Goal: Information Seeking & Learning: Learn about a topic

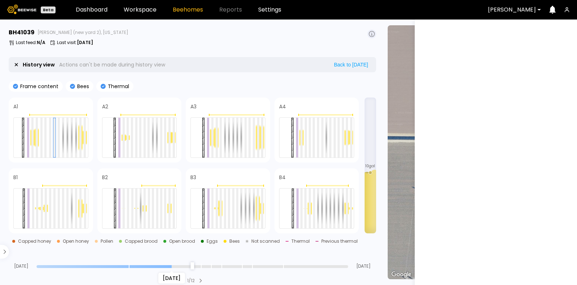
click at [168, 265] on input "range" at bounding box center [192, 266] width 312 height 3
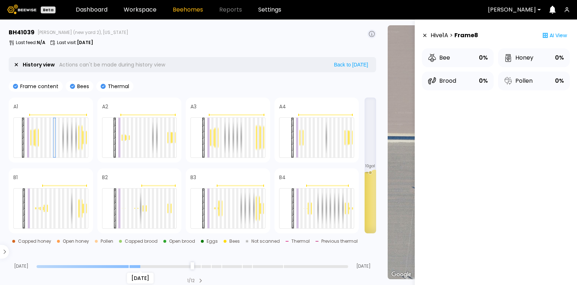
click at [140, 267] on input "range" at bounding box center [192, 266] width 312 height 3
click at [103, 266] on input "range" at bounding box center [192, 266] width 312 height 3
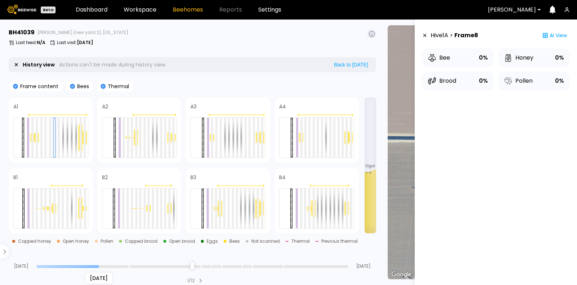
click at [74, 262] on div "Aug 08 Aug 14 Sep 07" at bounding box center [193, 258] width 368 height 19
click at [72, 264] on div "Aug 14" at bounding box center [192, 265] width 312 height 5
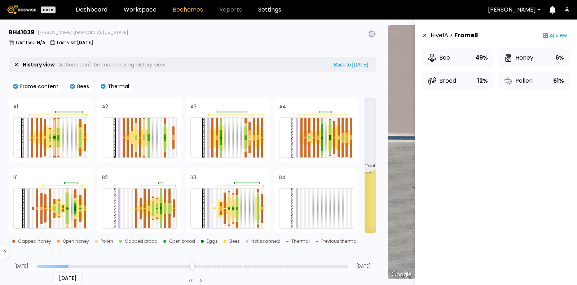
click at [71, 266] on input "range" at bounding box center [192, 266] width 312 height 3
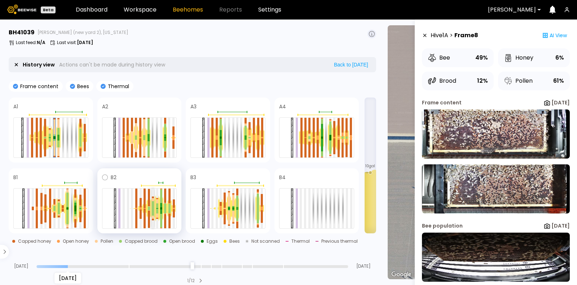
click at [153, 212] on div at bounding box center [153, 211] width 2 height 7
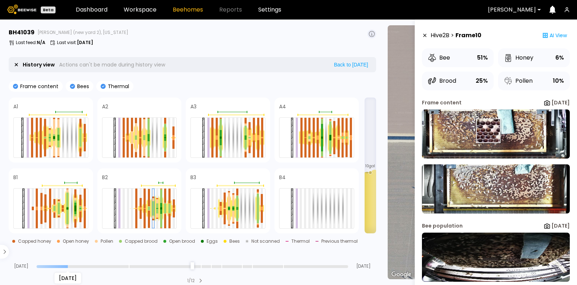
click at [488, 131] on img at bounding box center [496, 133] width 148 height 49
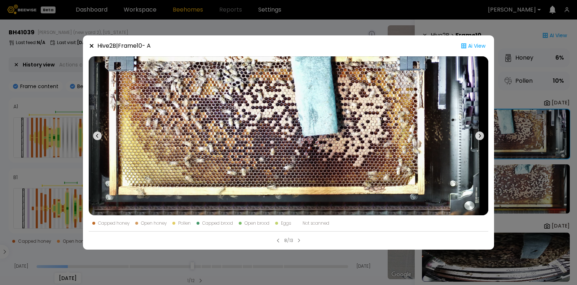
click at [479, 135] on icon at bounding box center [479, 135] width 9 height 9
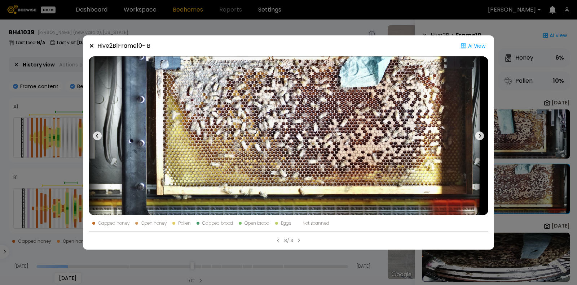
click at [91, 46] on icon at bounding box center [92, 46] width 4 height 4
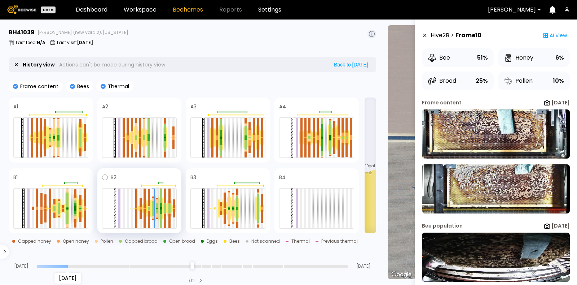
click at [157, 206] on div at bounding box center [157, 205] width 2 height 5
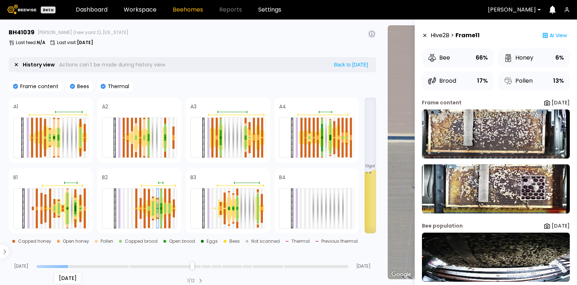
click at [532, 188] on img at bounding box center [496, 188] width 148 height 49
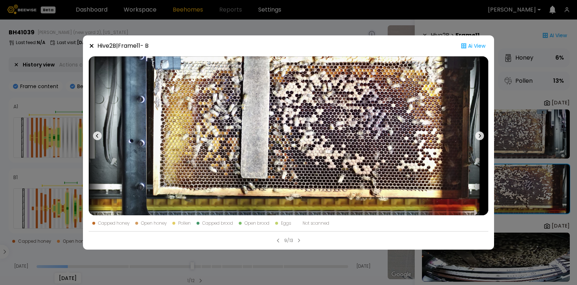
click at [523, 132] on div "Hive 2 B | Frame 11 - B Ai View Capped honey Open honey Pollen Capped brood Ope…" at bounding box center [288, 142] width 577 height 285
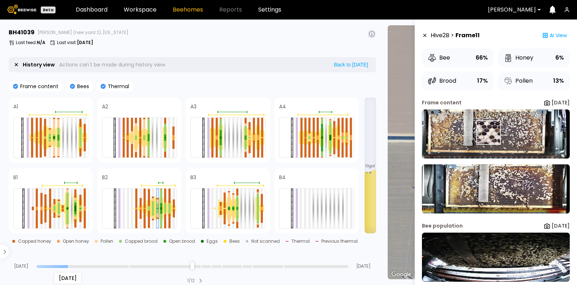
click at [489, 132] on img at bounding box center [496, 133] width 148 height 49
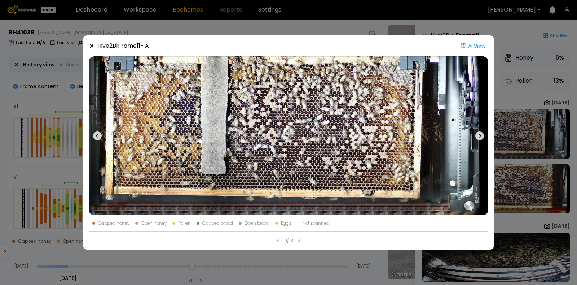
click at [91, 45] on icon at bounding box center [92, 46] width 4 height 4
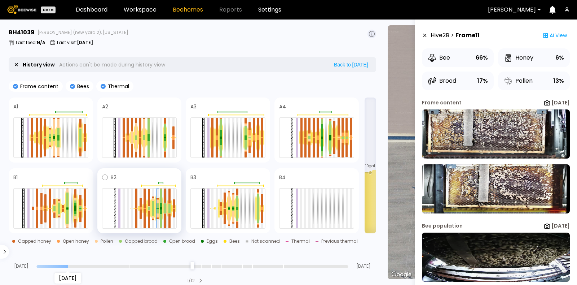
click at [164, 210] on div at bounding box center [165, 210] width 2 height 5
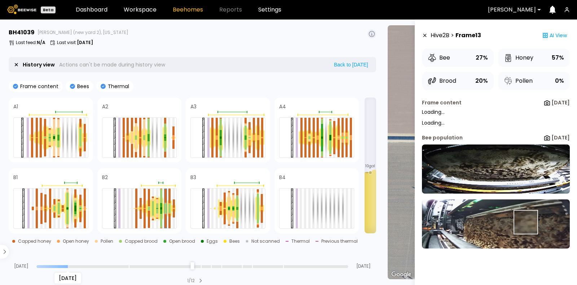
click at [525, 222] on img at bounding box center [496, 223] width 148 height 49
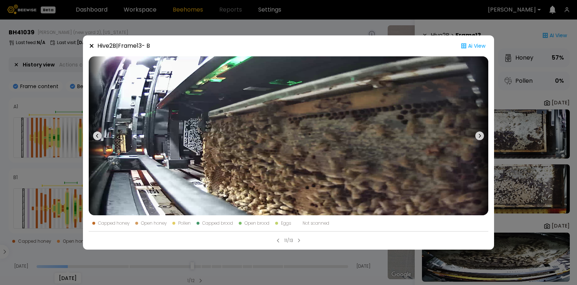
click at [91, 45] on icon at bounding box center [92, 46] width 4 height 4
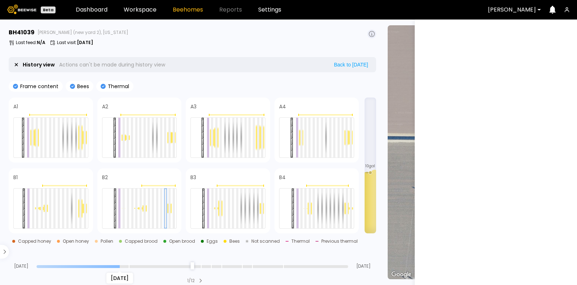
click at [123, 265] on input "range" at bounding box center [192, 266] width 312 height 3
click at [162, 265] on input "range" at bounding box center [192, 266] width 312 height 3
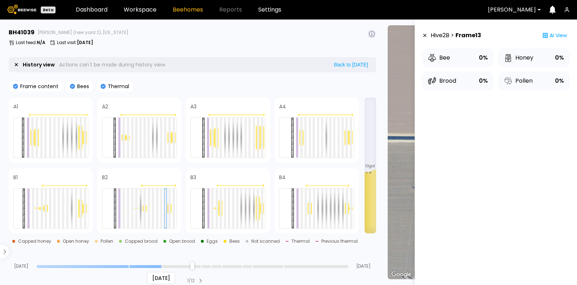
click at [193, 268] on section "BH 41039 Sievers (new yard 2), California Last feed : N/A Last visit : Aug 05 H…" at bounding box center [193, 151] width 378 height 265
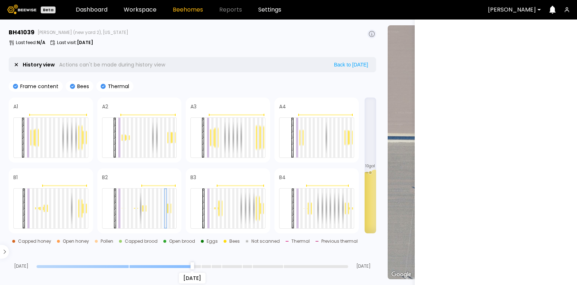
click at [192, 265] on input "range" at bounding box center [192, 266] width 312 height 3
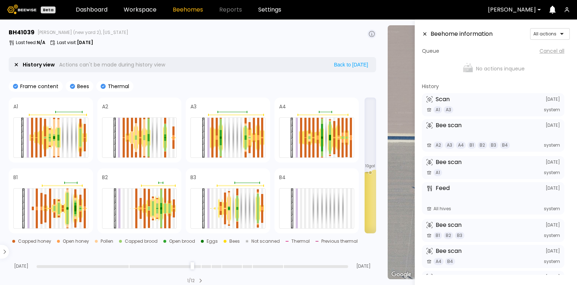
click at [38, 265] on input "range" at bounding box center [192, 266] width 312 height 3
click at [58, 137] on div at bounding box center [58, 138] width 2 height 3
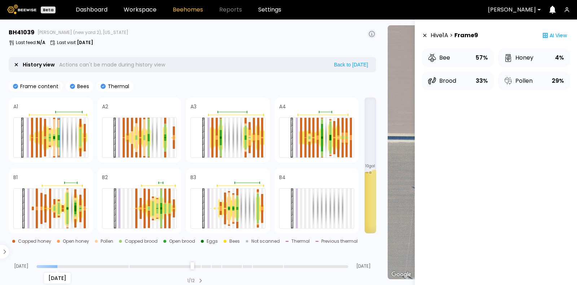
click at [60, 265] on input "range" at bounding box center [192, 266] width 312 height 3
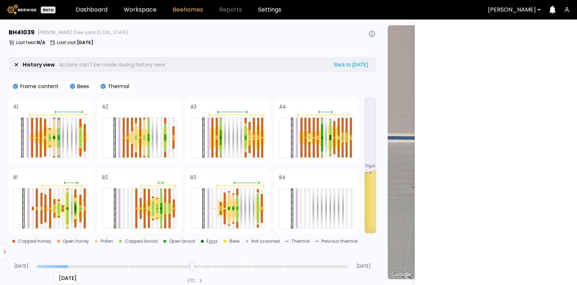
click at [70, 265] on input "range" at bounding box center [192, 266] width 312 height 3
click at [74, 265] on input "range" at bounding box center [192, 266] width 312 height 3
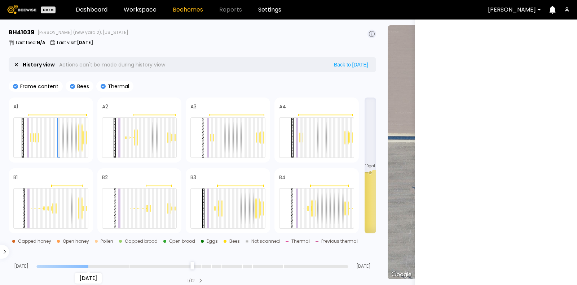
click at [85, 266] on input "range" at bounding box center [192, 266] width 312 height 3
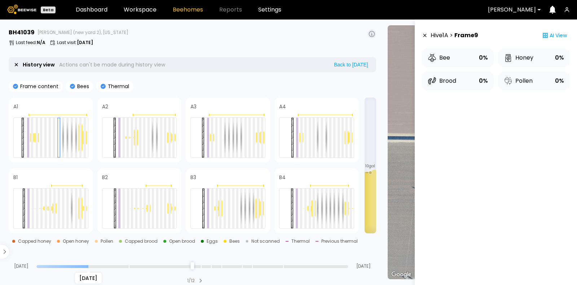
click at [85, 266] on input "range" at bounding box center [192, 266] width 312 height 3
click at [86, 265] on input "range" at bounding box center [192, 266] width 312 height 3
click at [83, 265] on input "range" at bounding box center [192, 266] width 312 height 3
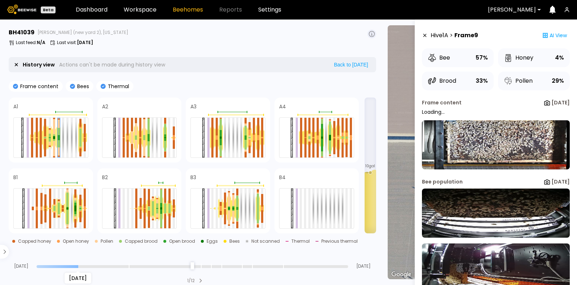
click at [84, 266] on input "range" at bounding box center [192, 266] width 312 height 3
click at [85, 264] on div "[DATE]" at bounding box center [192, 265] width 312 height 5
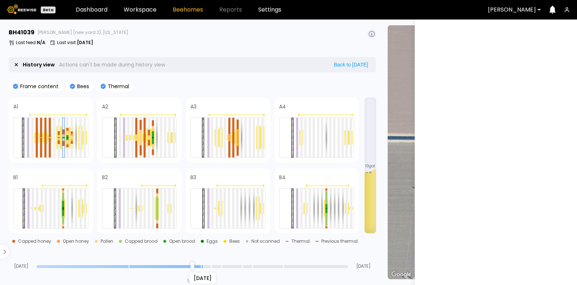
type input "**"
click at [200, 265] on input "range" at bounding box center [192, 266] width 312 height 3
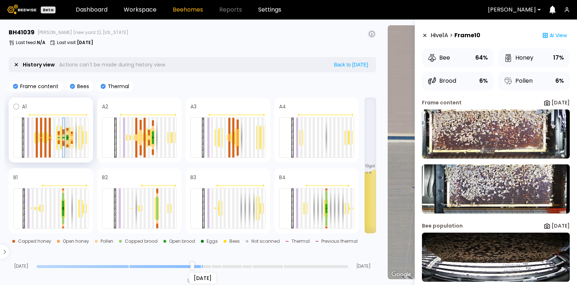
click at [67, 137] on div at bounding box center [67, 138] width 2 height 2
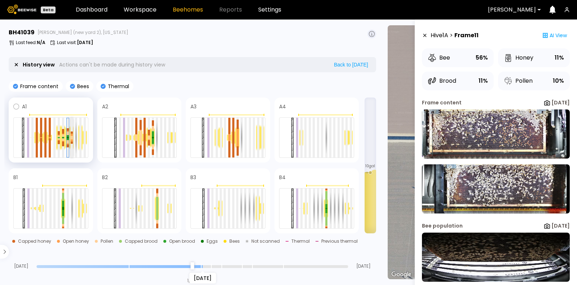
click at [72, 137] on div at bounding box center [72, 137] width 2 height 2
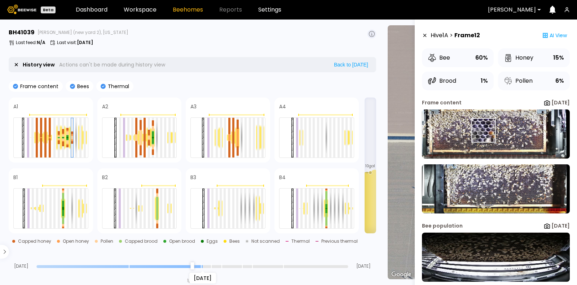
click at [483, 130] on img at bounding box center [496, 133] width 148 height 49
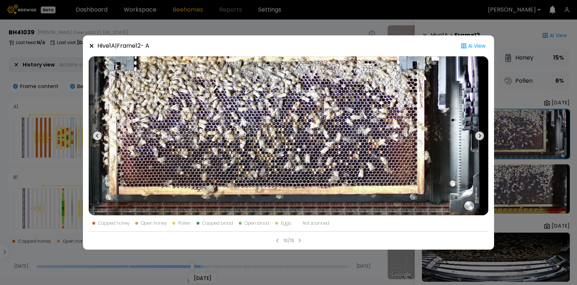
click at [91, 44] on icon at bounding box center [92, 46] width 6 height 6
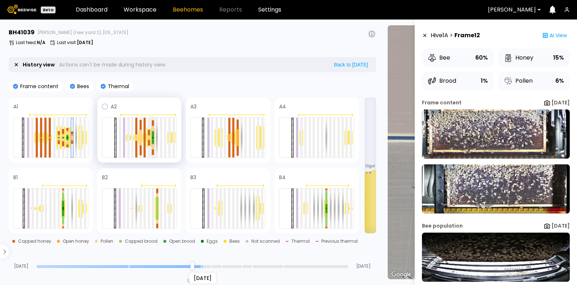
click at [153, 137] on div at bounding box center [153, 137] width 2 height 1
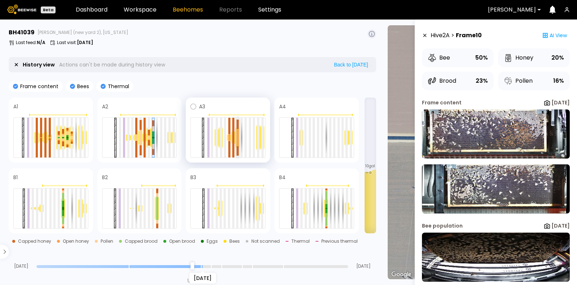
click at [237, 143] on div at bounding box center [238, 141] width 2 height 9
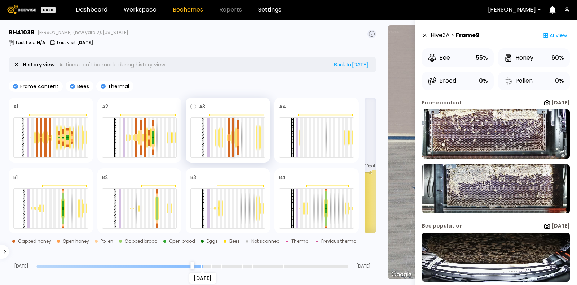
click at [234, 141] on div at bounding box center [233, 147] width 2 height 20
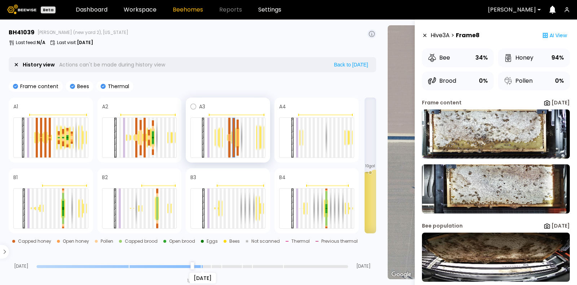
click at [229, 143] on div at bounding box center [229, 149] width 2 height 16
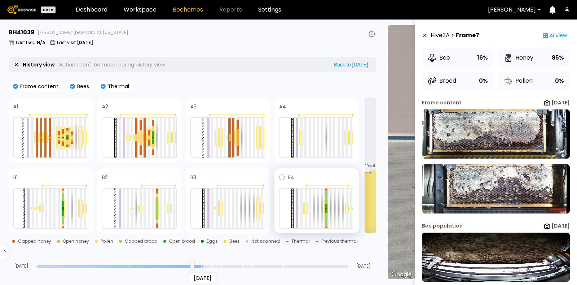
click at [326, 206] on div at bounding box center [326, 206] width 2 height 4
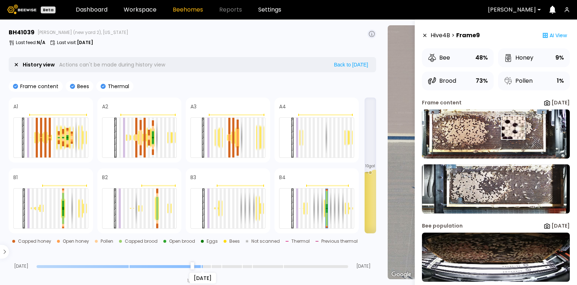
click at [513, 127] on img at bounding box center [496, 133] width 148 height 49
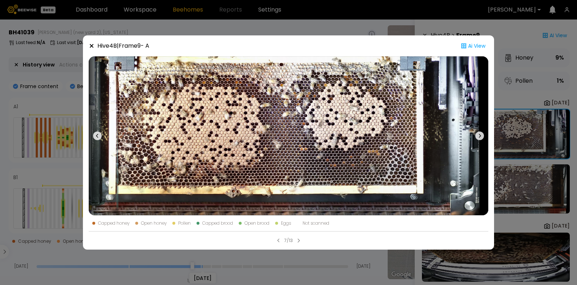
click at [518, 190] on div "Hive 4 B | Frame 9 - A Ai View Capped honey Open honey Pollen Capped brood Open…" at bounding box center [288, 142] width 577 height 285
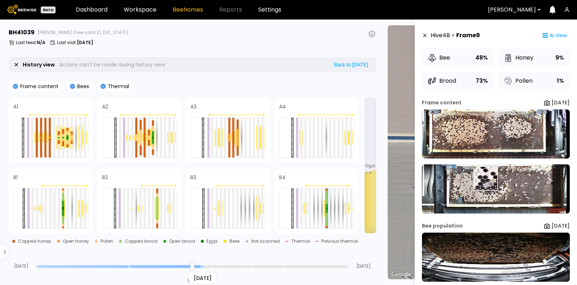
click at [487, 178] on img at bounding box center [496, 188] width 148 height 49
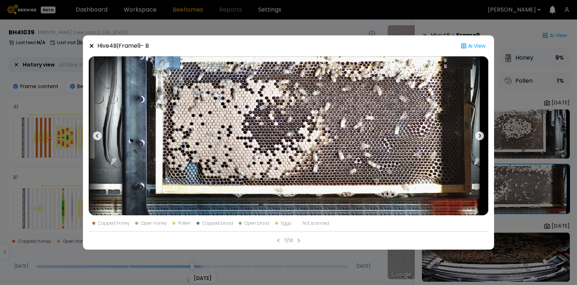
click at [92, 45] on icon at bounding box center [92, 46] width 4 height 4
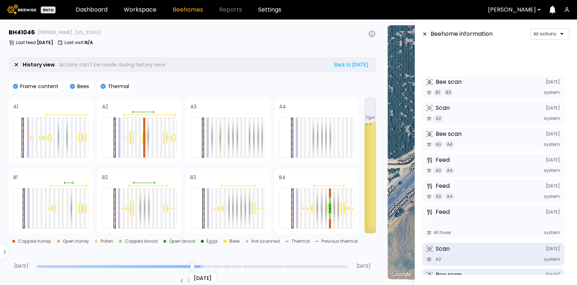
click at [198, 265] on input "range" at bounding box center [192, 266] width 312 height 3
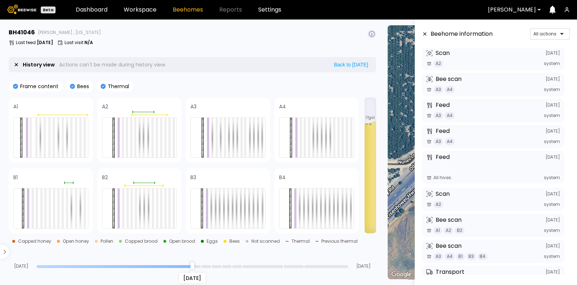
click at [191, 266] on input "range" at bounding box center [192, 266] width 312 height 3
click at [182, 266] on input "range" at bounding box center [192, 266] width 312 height 3
click at [173, 264] on div "[DATE]" at bounding box center [192, 265] width 312 height 5
click at [171, 265] on input "range" at bounding box center [192, 266] width 312 height 3
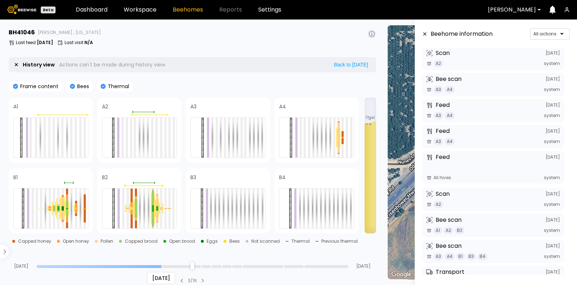
click at [159, 267] on input "range" at bounding box center [192, 266] width 312 height 3
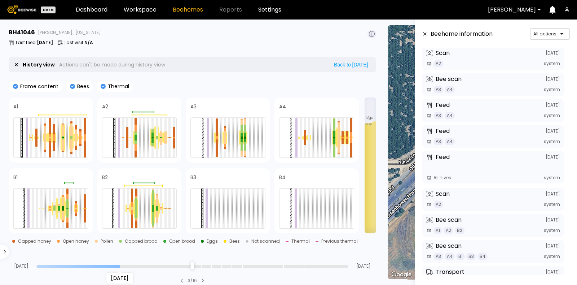
click at [119, 267] on input "range" at bounding box center [192, 266] width 312 height 3
click at [97, 265] on input "range" at bounding box center [192, 266] width 312 height 3
click at [85, 267] on input "range" at bounding box center [192, 266] width 312 height 3
click at [67, 263] on div "[DATE] Aug [DATE]" at bounding box center [193, 258] width 368 height 19
click at [76, 264] on div "[DATE]" at bounding box center [192, 265] width 312 height 5
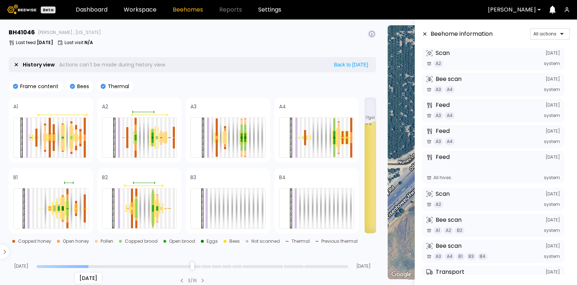
click at [74, 265] on input "range" at bounding box center [192, 266] width 312 height 3
type input "**"
click at [40, 266] on input "range" at bounding box center [192, 266] width 312 height 3
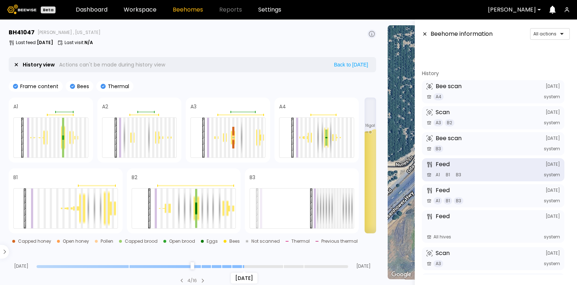
click at [243, 265] on input "range" at bounding box center [192, 266] width 312 height 3
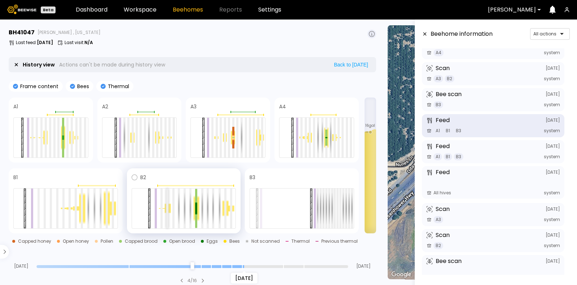
click at [168, 214] on div at bounding box center [167, 208] width 2 height 40
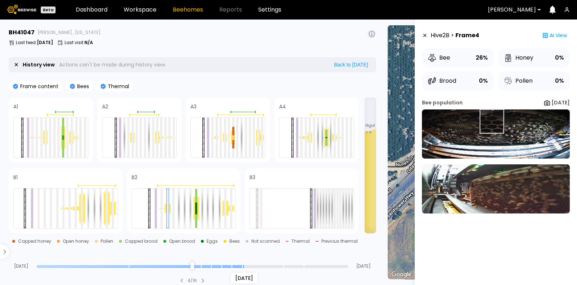
click at [492, 121] on img at bounding box center [496, 133] width 148 height 49
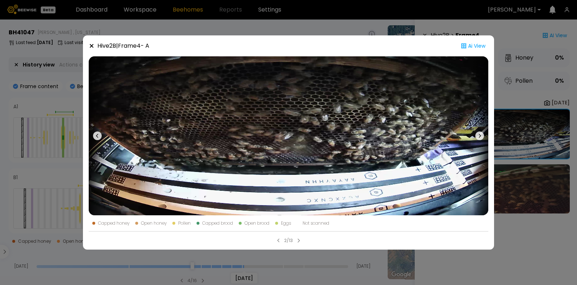
click at [91, 44] on icon at bounding box center [92, 46] width 4 height 4
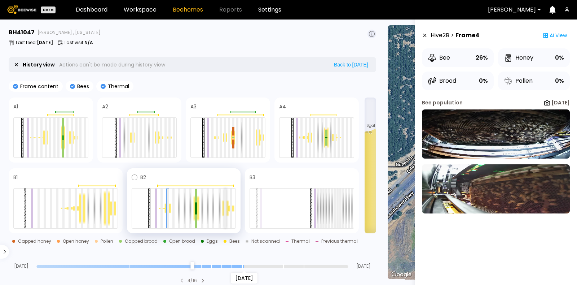
click at [225, 215] on div at bounding box center [225, 208] width 2 height 40
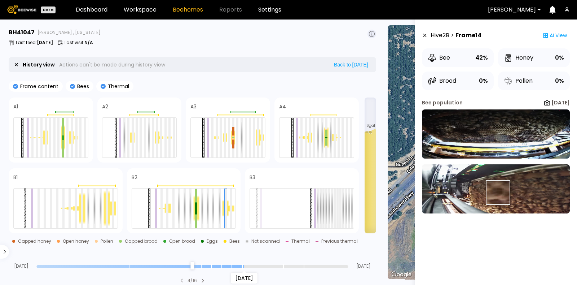
click at [497, 192] on img at bounding box center [496, 188] width 148 height 49
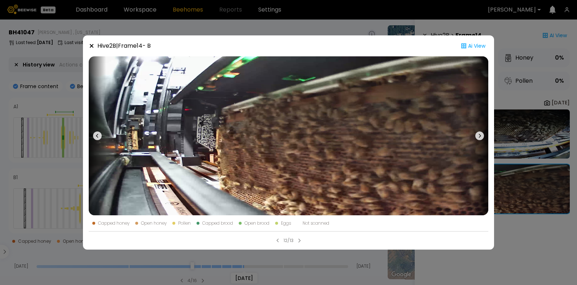
click at [92, 44] on icon at bounding box center [92, 46] width 6 height 6
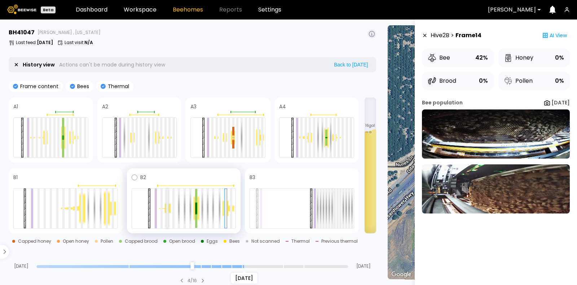
click at [168, 214] on div at bounding box center [167, 208] width 2 height 40
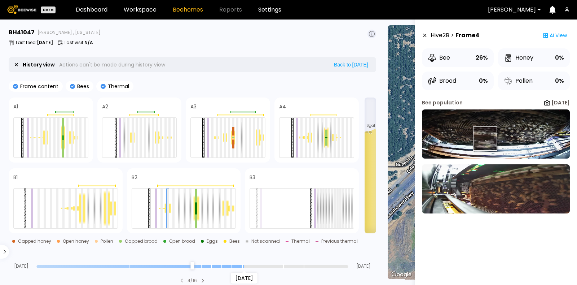
click at [485, 138] on img at bounding box center [496, 133] width 148 height 49
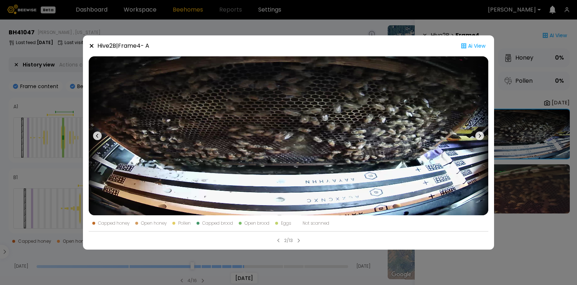
click at [517, 190] on div "Hive 2 B | Frame 4 - A Ai View Capped honey Open honey Pollen Capped brood Open…" at bounding box center [288, 142] width 577 height 285
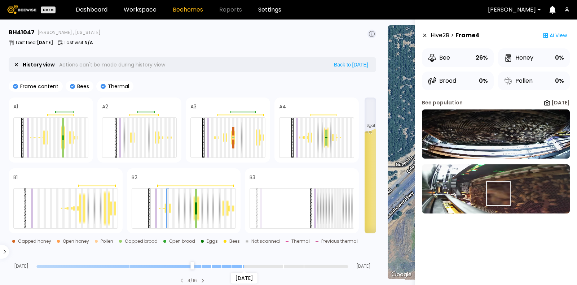
click at [498, 194] on img at bounding box center [496, 188] width 148 height 49
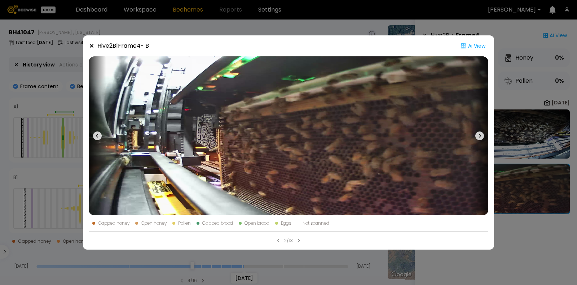
click at [92, 46] on icon at bounding box center [92, 46] width 4 height 4
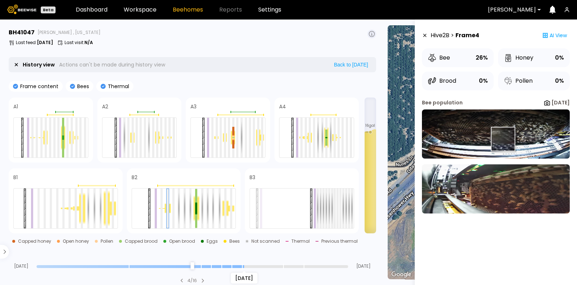
click at [502, 139] on img at bounding box center [496, 133] width 148 height 49
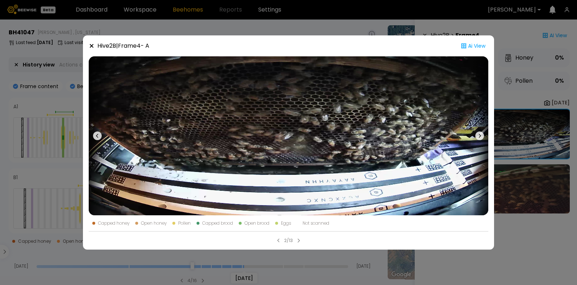
click at [530, 236] on div "Hive 2 B | Frame 4 - A Ai View Capped honey Open honey Pollen Capped brood Open…" at bounding box center [288, 142] width 577 height 285
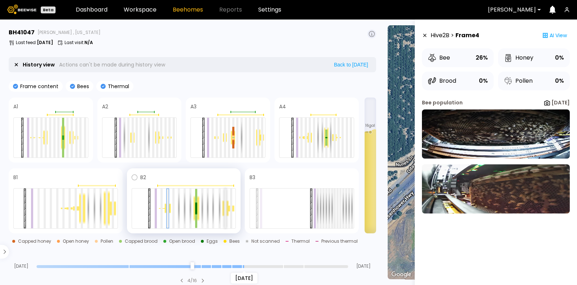
click at [225, 214] on div at bounding box center [225, 208] width 2 height 40
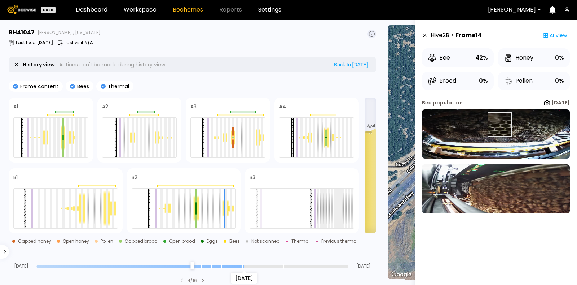
click at [499, 125] on img at bounding box center [496, 133] width 148 height 49
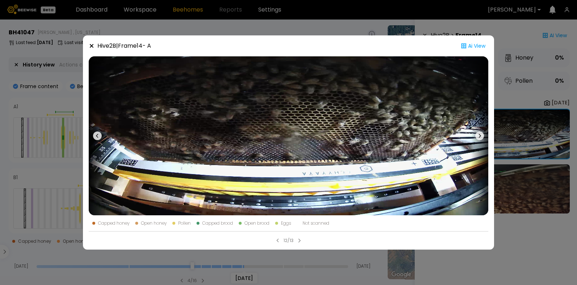
click at [547, 193] on div "Hive 2 B | Frame 14 - A Ai View Capped honey Open honey Pollen Capped brood Ope…" at bounding box center [288, 142] width 577 height 285
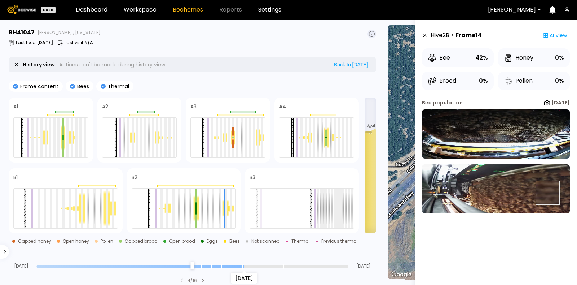
click at [547, 192] on img at bounding box center [496, 188] width 148 height 49
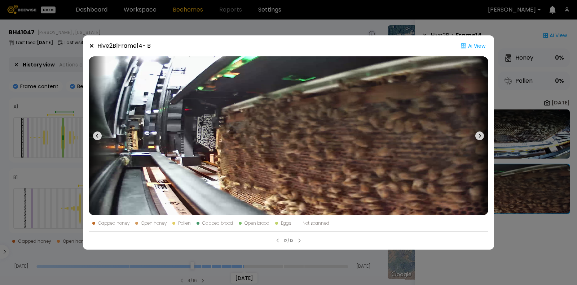
click at [478, 133] on icon at bounding box center [479, 135] width 9 height 9
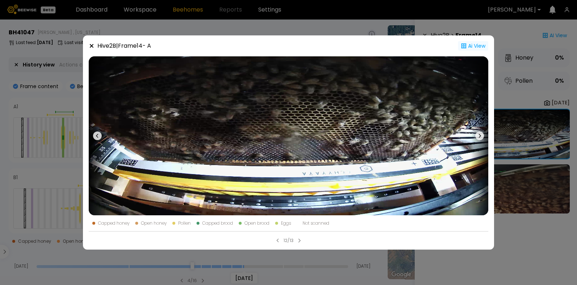
click at [480, 45] on div "Ai View" at bounding box center [473, 45] width 30 height 9
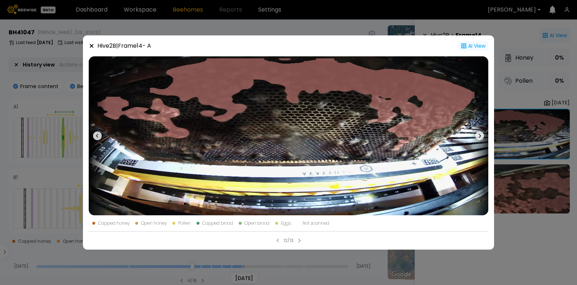
click at [466, 43] on icon at bounding box center [464, 46] width 6 height 6
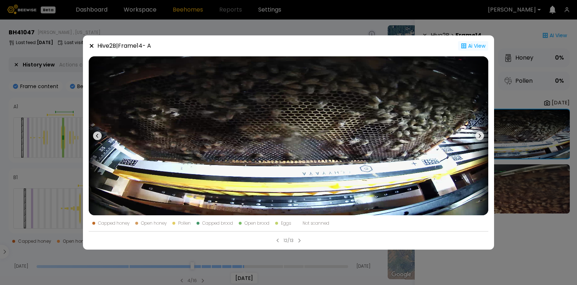
click at [467, 44] on div "Ai View" at bounding box center [473, 45] width 30 height 9
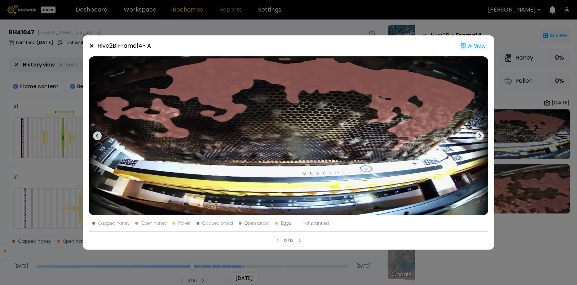
click at [481, 136] on icon at bounding box center [479, 135] width 9 height 9
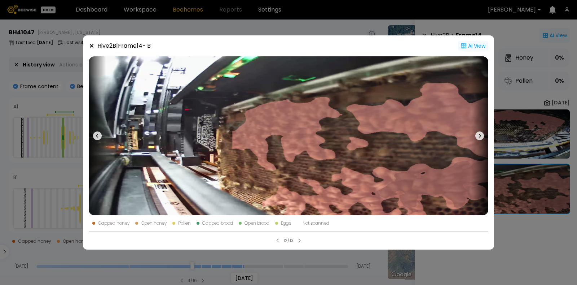
click at [481, 44] on div "Ai View" at bounding box center [473, 45] width 30 height 9
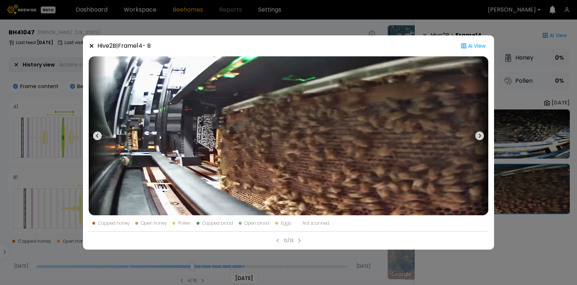
drag, startPoint x: 259, startPoint y: 42, endPoint x: 215, endPoint y: 49, distance: 43.8
click at [215, 49] on div "Hive 2 B | Frame 14 - B Ai View" at bounding box center [289, 45] width 400 height 9
click at [521, 103] on div "Hive 2 B | Frame 14 - B Ai View Capped honey Open honey Pollen Capped brood Ope…" at bounding box center [288, 142] width 577 height 285
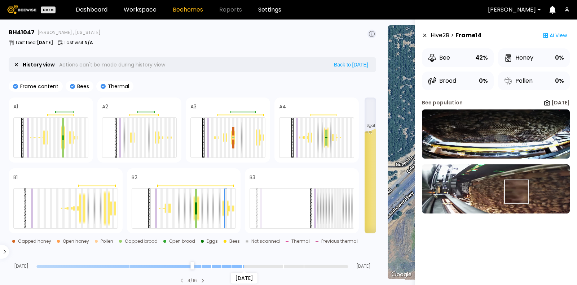
click at [516, 192] on img at bounding box center [496, 188] width 148 height 49
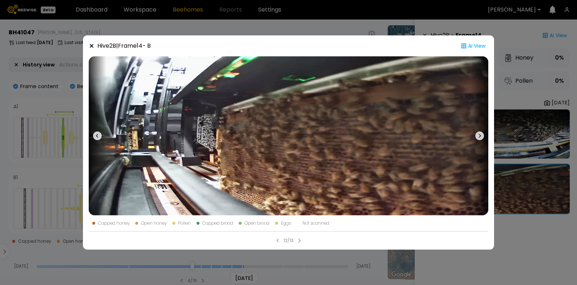
click at [523, 124] on div "Hive 2 B | Frame 14 - B Ai View Capped honey Open honey Pollen Capped brood Ope…" at bounding box center [288, 142] width 577 height 285
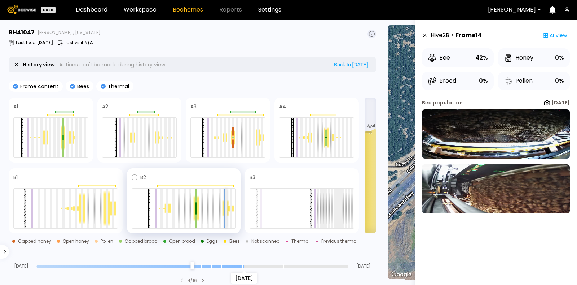
click at [225, 212] on div at bounding box center [226, 208] width 2 height 39
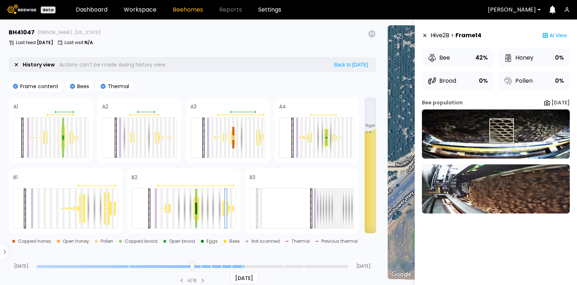
click at [502, 129] on img at bounding box center [496, 133] width 148 height 49
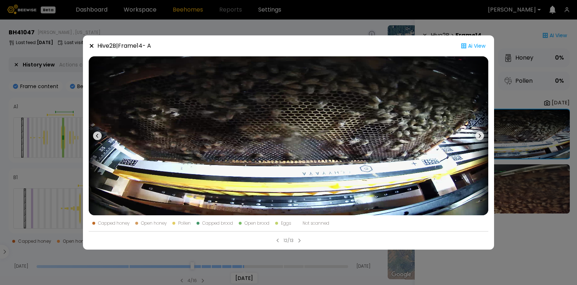
click at [524, 190] on div "Hive 2 B | Frame 14 - A Ai View Capped honey Open honey Pollen Capped brood Ope…" at bounding box center [288, 142] width 577 height 285
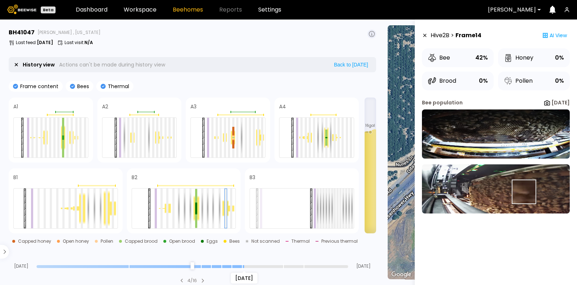
click at [523, 193] on img at bounding box center [496, 188] width 148 height 49
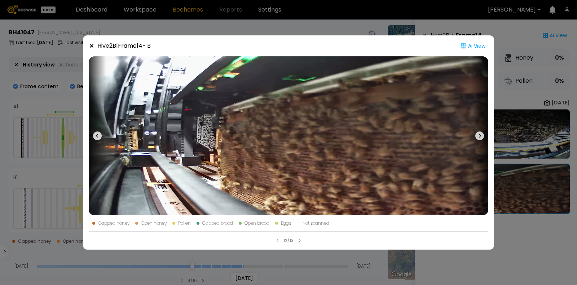
click at [533, 134] on div "Hive 2 B | Frame 14 - B Ai View Capped honey Open honey Pollen Capped brood Ope…" at bounding box center [288, 142] width 577 height 285
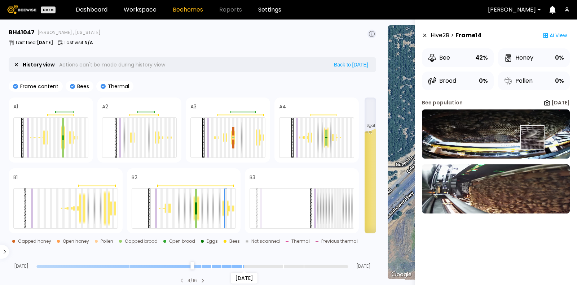
click at [532, 137] on img at bounding box center [496, 133] width 148 height 49
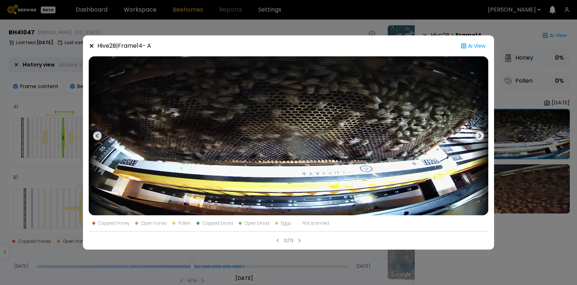
click at [531, 137] on div "Hive 2 B | Frame 14 - A Ai View Capped honey Open honey Pollen Capped brood Ope…" at bounding box center [288, 142] width 577 height 285
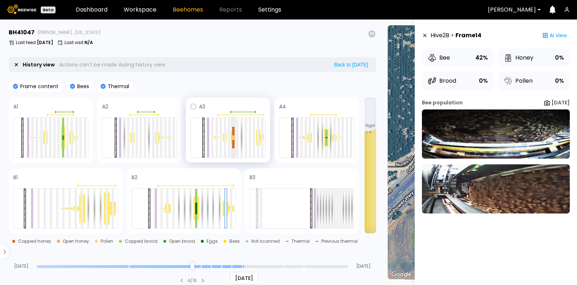
click at [234, 139] on div at bounding box center [233, 138] width 2 height 1
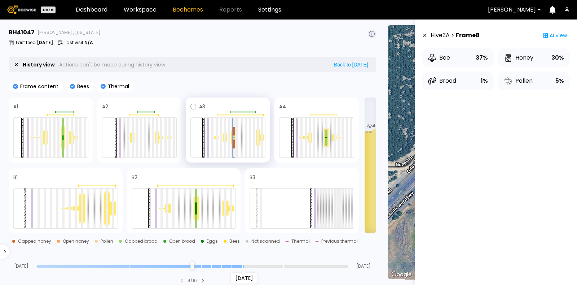
click at [234, 138] on div at bounding box center [234, 138] width 2 height 1
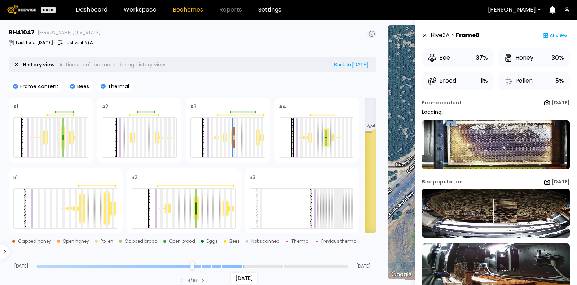
click at [505, 210] on img at bounding box center [496, 212] width 148 height 49
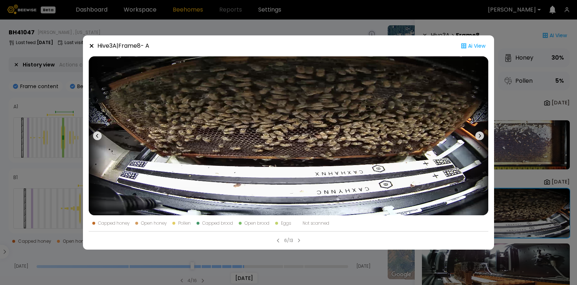
click at [505, 210] on div "Hive 3 A | Frame 8 - A Ai View Capped honey Open honey Pollen Capped brood Open…" at bounding box center [288, 142] width 577 height 285
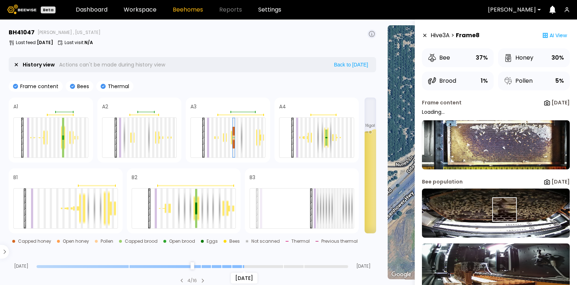
click at [504, 209] on img at bounding box center [496, 212] width 148 height 49
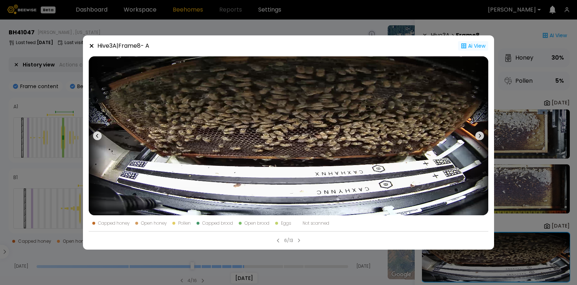
click at [473, 42] on div "Ai View" at bounding box center [473, 45] width 30 height 9
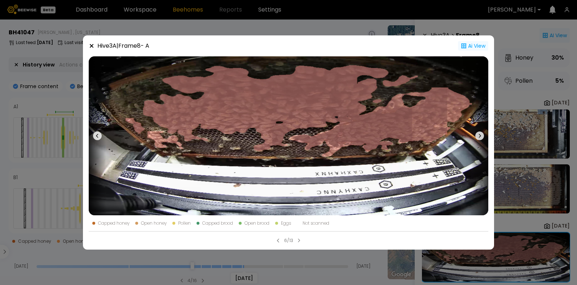
click at [479, 132] on icon at bounding box center [479, 135] width 9 height 9
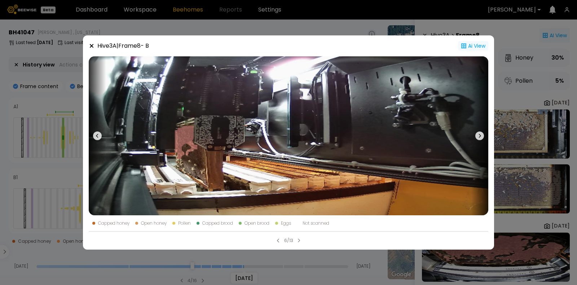
click at [98, 137] on icon at bounding box center [97, 135] width 9 height 9
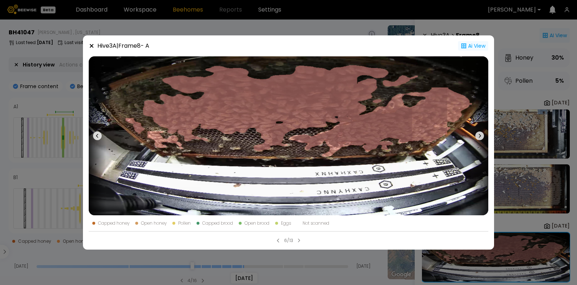
click at [97, 136] on icon at bounding box center [97, 135] width 9 height 9
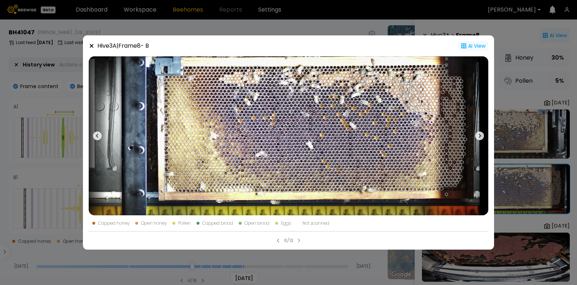
click at [97, 136] on icon at bounding box center [97, 135] width 9 height 9
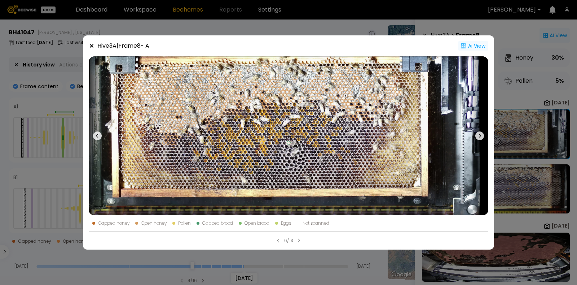
click at [91, 45] on icon at bounding box center [92, 46] width 4 height 4
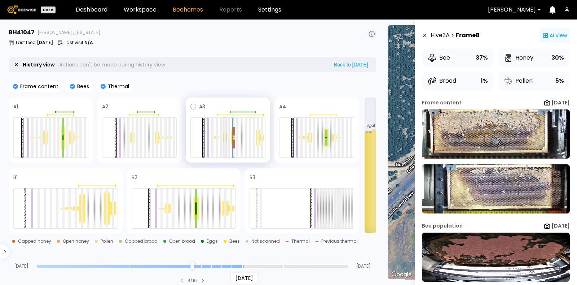
click at [225, 139] on div at bounding box center [225, 138] width 2 height 40
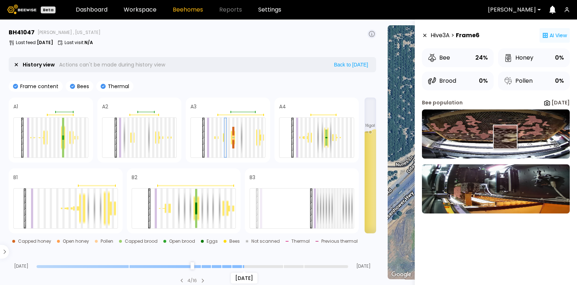
click at [504, 137] on img at bounding box center [496, 133] width 148 height 49
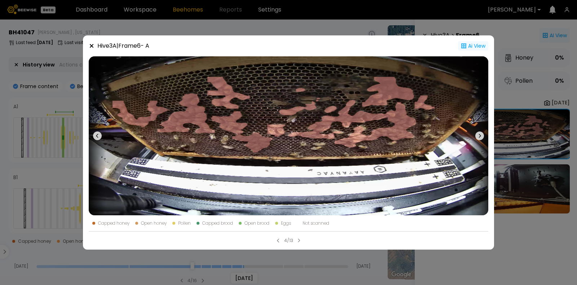
click at [476, 135] on icon at bounding box center [479, 135] width 9 height 9
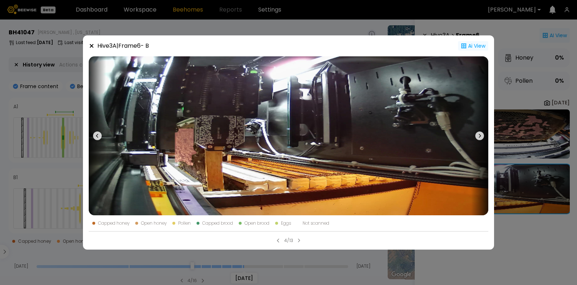
click at [476, 47] on div "Ai View" at bounding box center [473, 45] width 30 height 9
click at [475, 47] on div "Ai View" at bounding box center [473, 45] width 30 height 9
click at [91, 46] on icon at bounding box center [92, 46] width 4 height 4
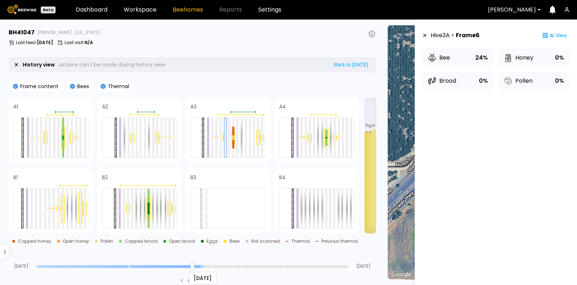
click at [205, 266] on input "range" at bounding box center [192, 266] width 312 height 3
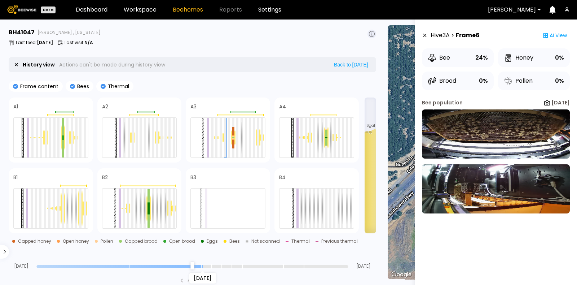
click at [166, 262] on div "Aug 08 Aug 24 Sep 07" at bounding box center [193, 258] width 368 height 19
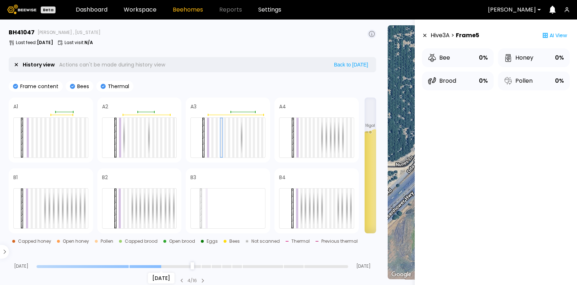
click at [164, 265] on input "range" at bounding box center [192, 266] width 312 height 3
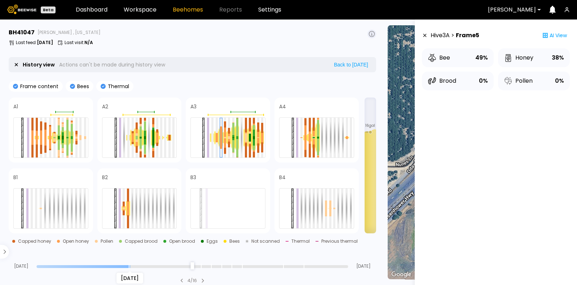
click at [130, 266] on input "range" at bounding box center [192, 266] width 312 height 3
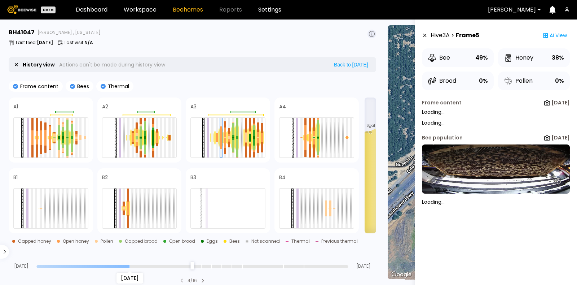
click at [88, 264] on div "Aug 17" at bounding box center [192, 265] width 312 height 5
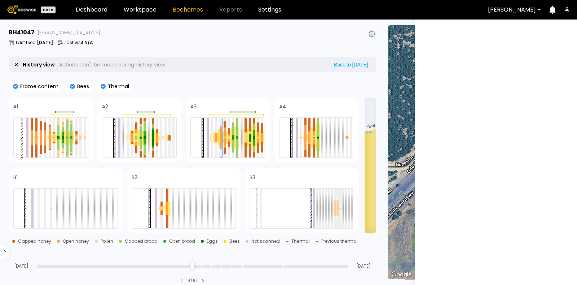
click at [38, 265] on input "range" at bounding box center [192, 266] width 312 height 3
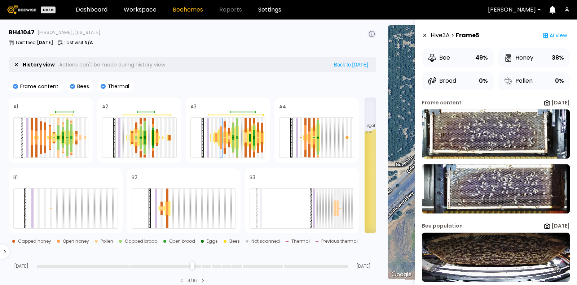
click at [199, 266] on input "range" at bounding box center [192, 266] width 312 height 3
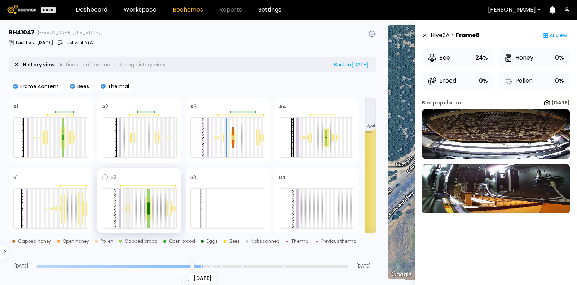
click at [128, 209] on div at bounding box center [128, 208] width 2 height 40
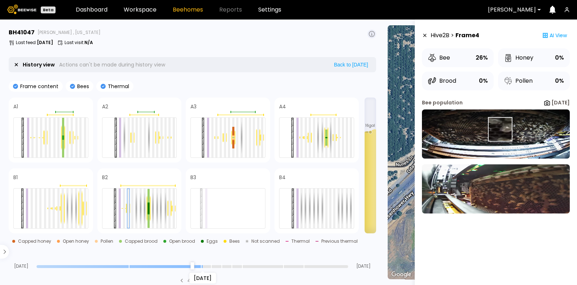
click at [500, 129] on img at bounding box center [496, 133] width 148 height 49
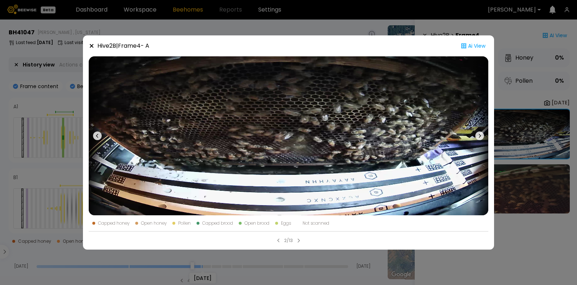
click at [528, 48] on div "Hive 2 B | Frame 4 - A Ai View Capped honey Open honey Pollen Capped brood Open…" at bounding box center [288, 142] width 577 height 285
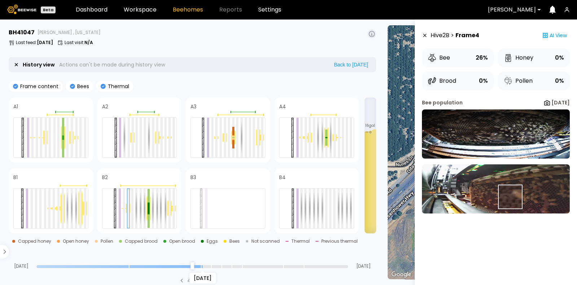
click at [510, 196] on img at bounding box center [496, 188] width 148 height 49
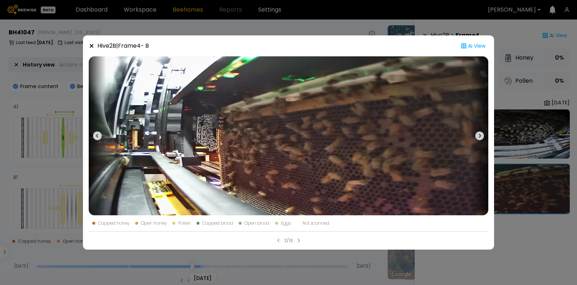
click at [527, 132] on div "Hive 2 B | Frame 4 - B Ai View Capped honey Open honey Pollen Capped brood Open…" at bounding box center [288, 142] width 577 height 285
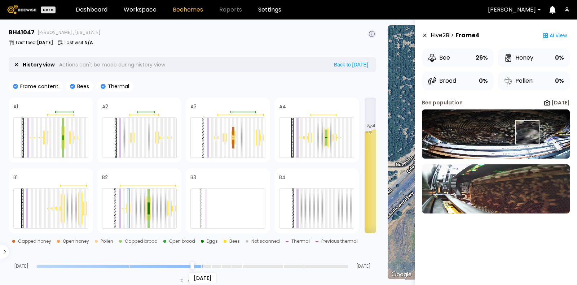
click at [527, 132] on img at bounding box center [496, 133] width 148 height 49
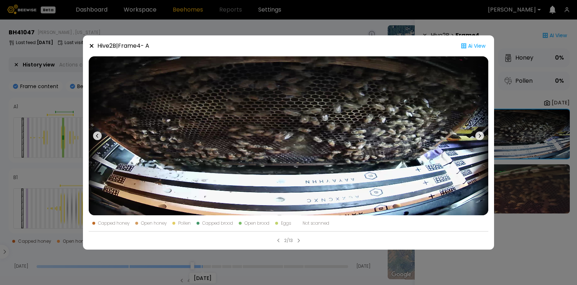
click at [47, 172] on div "Hive 2 B | Frame 4 - A Ai View Capped honey Open honey Pollen Capped brood Open…" at bounding box center [288, 142] width 577 height 285
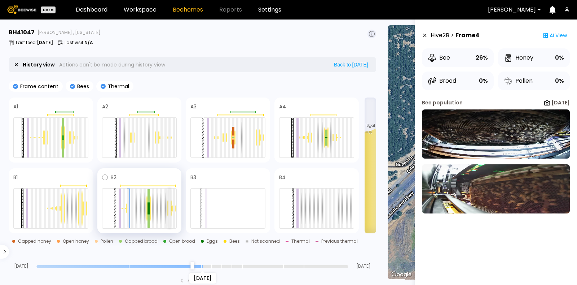
click at [169, 208] on div at bounding box center [169, 208] width 2 height 40
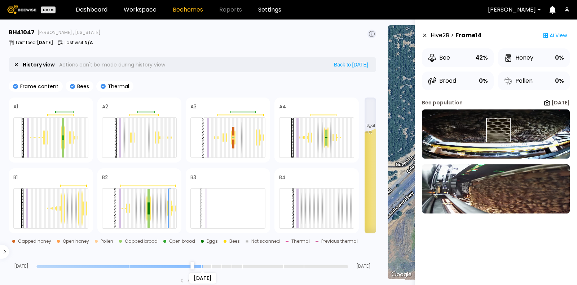
click at [498, 130] on img at bounding box center [496, 133] width 148 height 49
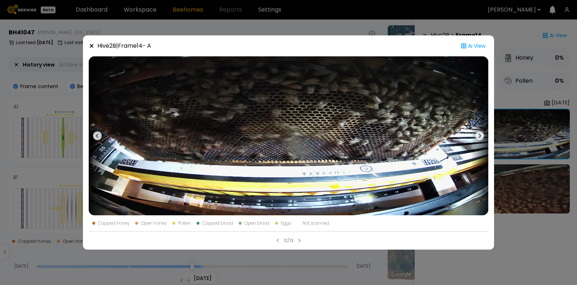
click at [479, 133] on icon at bounding box center [479, 135] width 9 height 9
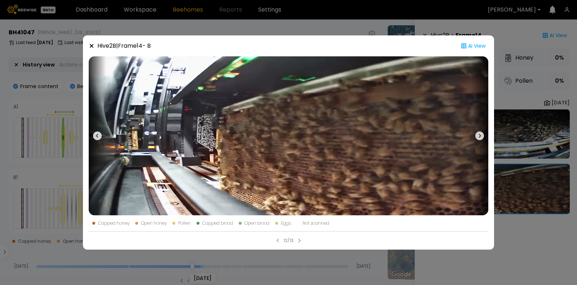
click at [97, 136] on icon at bounding box center [97, 135] width 9 height 9
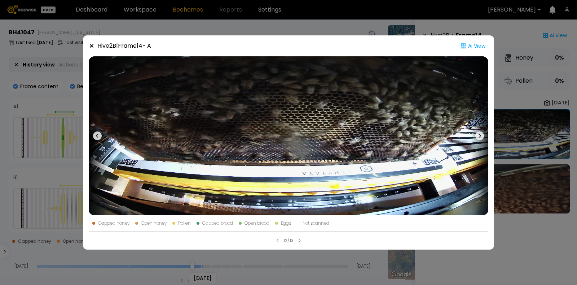
click at [91, 48] on icon at bounding box center [92, 46] width 6 height 6
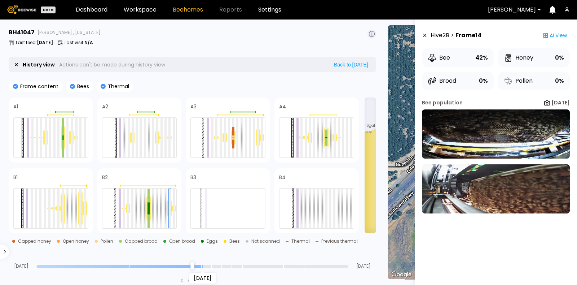
click at [132, 266] on input "range" at bounding box center [192, 266] width 312 height 3
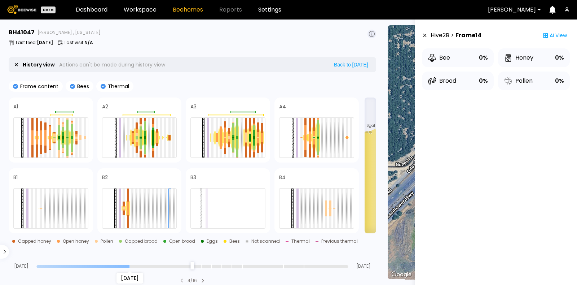
click at [141, 263] on div "Aug 17" at bounding box center [192, 265] width 312 height 5
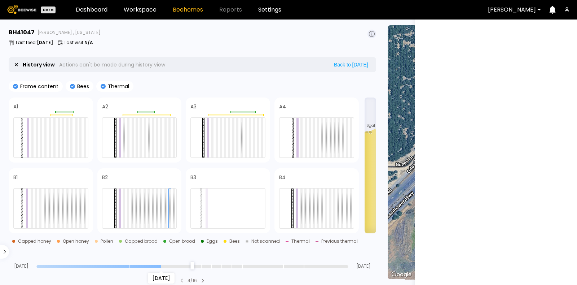
click at [159, 265] on input "range" at bounding box center [192, 266] width 312 height 3
click at [177, 266] on input "range" at bounding box center [192, 266] width 312 height 3
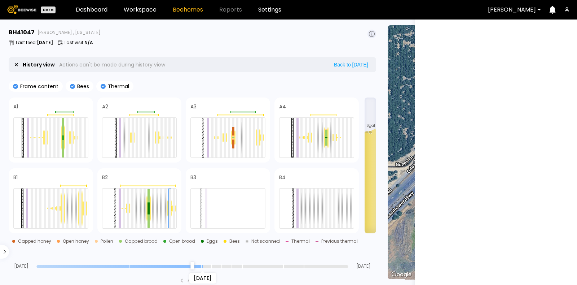
type input "**"
click at [201, 265] on input "range" at bounding box center [192, 266] width 312 height 3
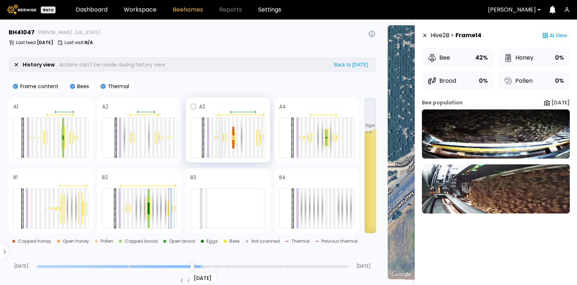
click at [220, 139] on div at bounding box center [221, 138] width 2 height 40
